Goal: Find specific page/section: Find specific page/section

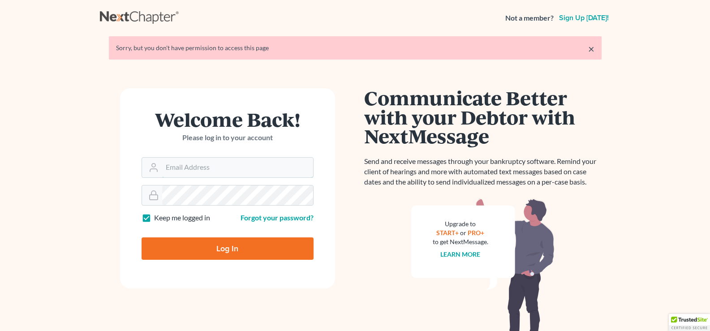
type input "[EMAIL_ADDRESS][DOMAIN_NAME]"
click at [263, 245] on input "Log In" at bounding box center [228, 248] width 172 height 22
type input "Thinking..."
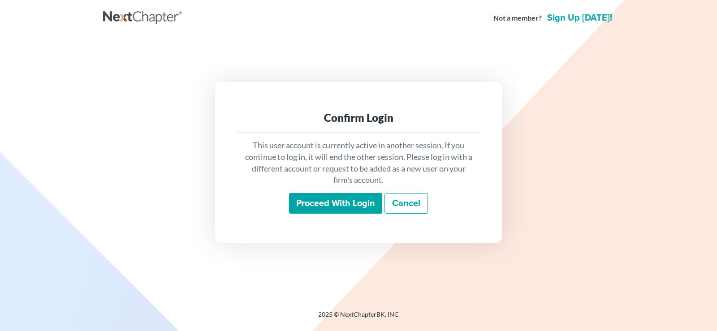
click at [356, 203] on input "Proceed with login" at bounding box center [335, 203] width 93 height 21
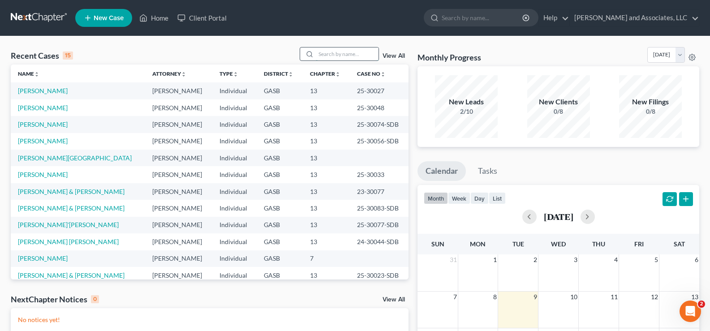
click at [334, 51] on input "search" at bounding box center [347, 53] width 63 height 13
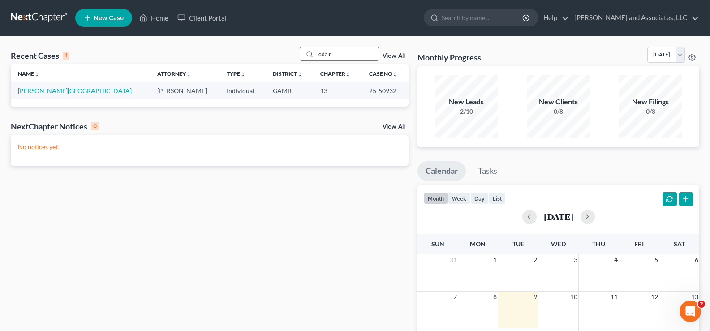
type input "odain"
click at [45, 94] on link "Odain, Lakeshia" at bounding box center [75, 91] width 114 height 8
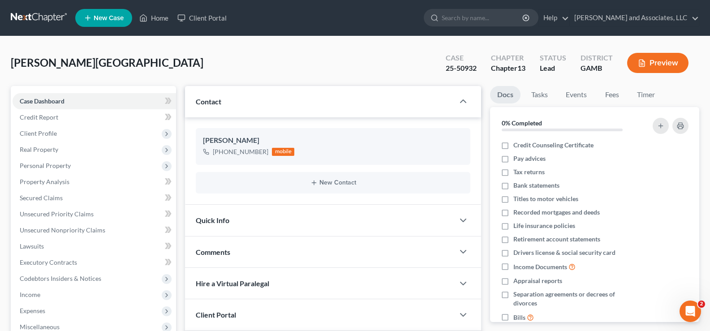
scroll to position [1294, 0]
